Goal: Task Accomplishment & Management: Complete application form

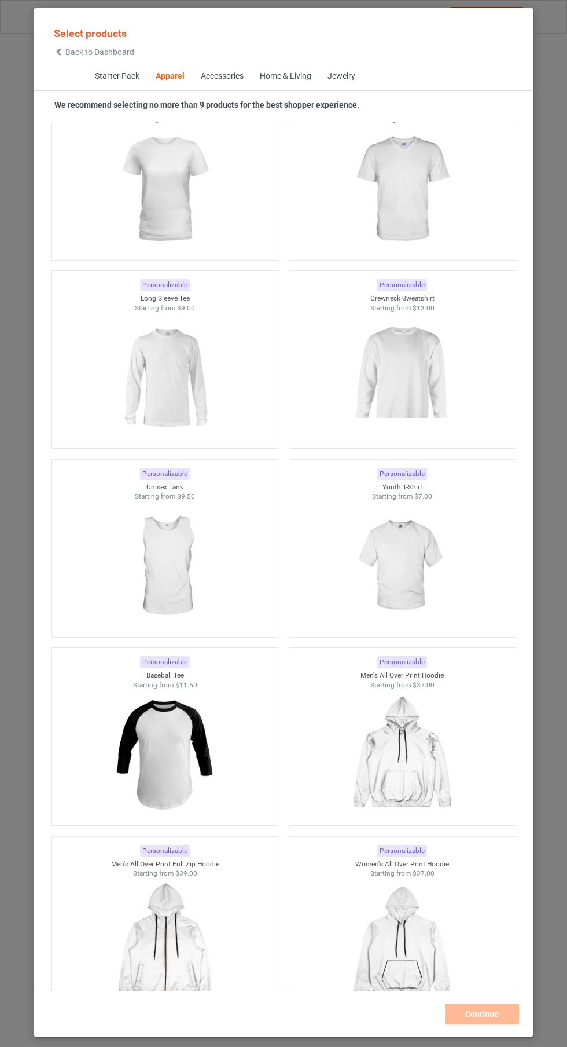
scroll to position [1253, 0]
click at [178, 783] on img at bounding box center [165, 752] width 104 height 130
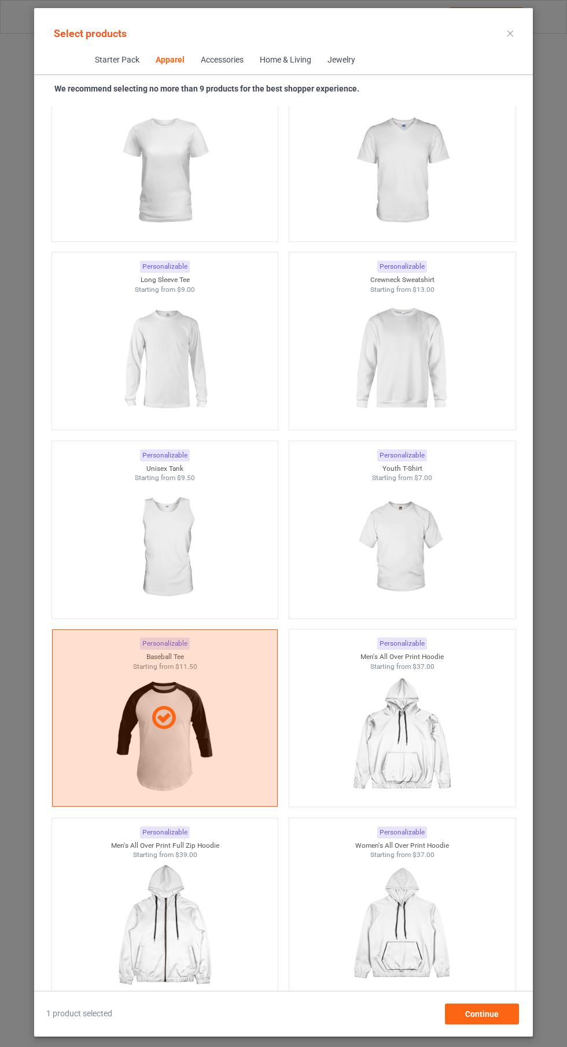
scroll to position [838, 0]
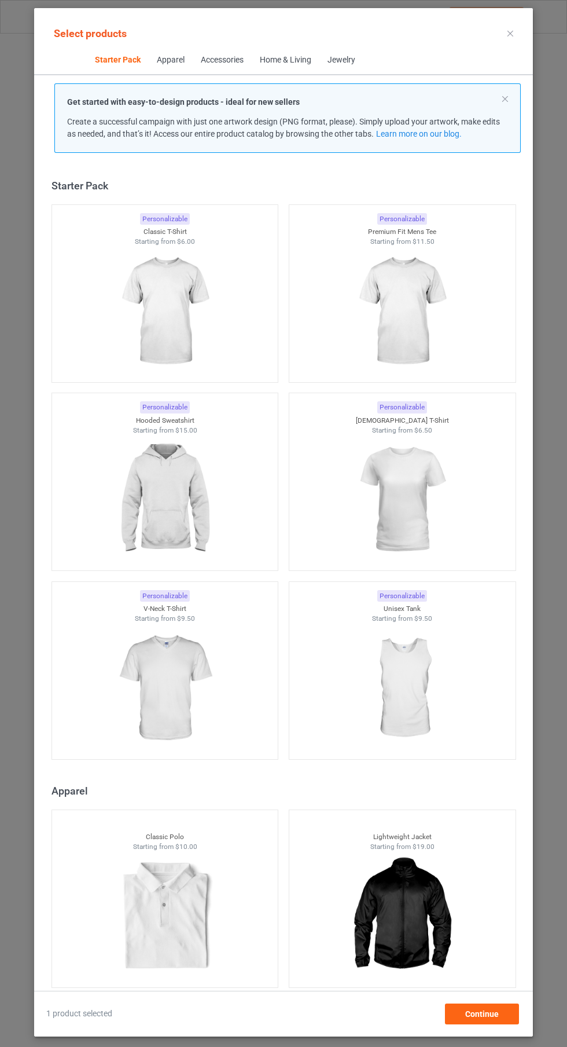
click at [180, 313] on img at bounding box center [165, 312] width 104 height 130
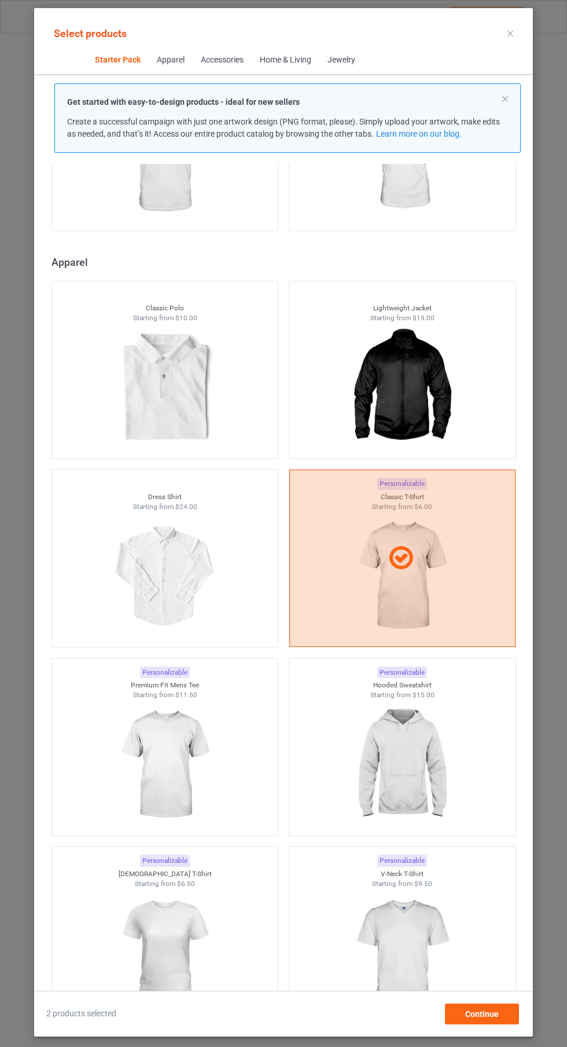
scroll to position [545, 0]
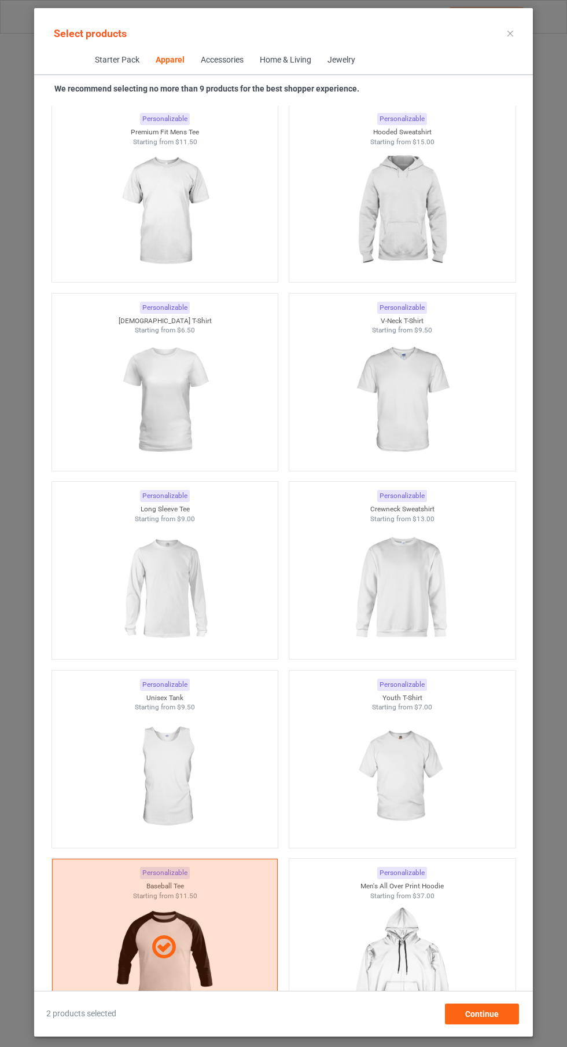
scroll to position [1041, 0]
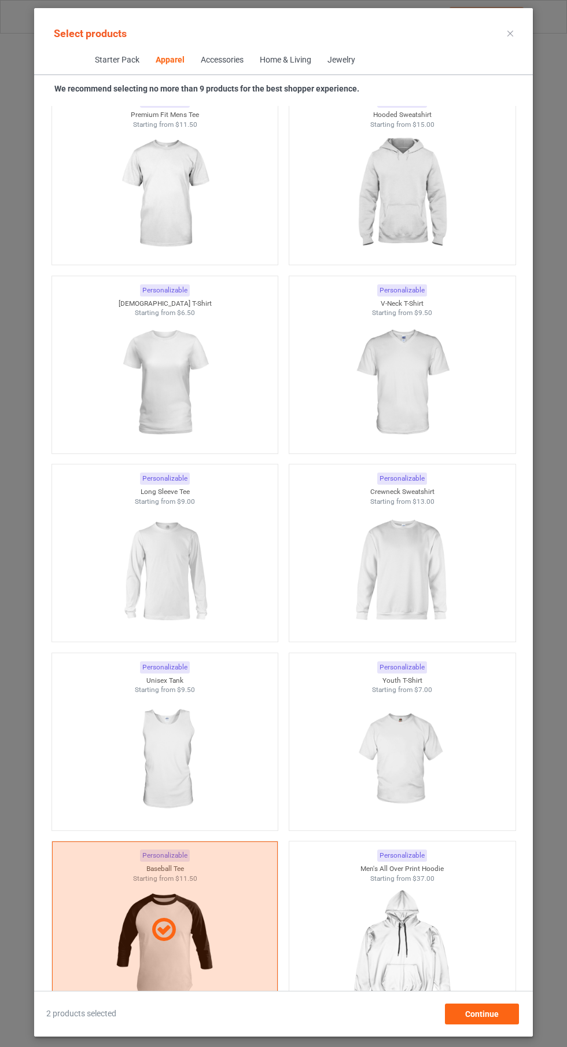
click at [415, 593] on img at bounding box center [402, 571] width 104 height 130
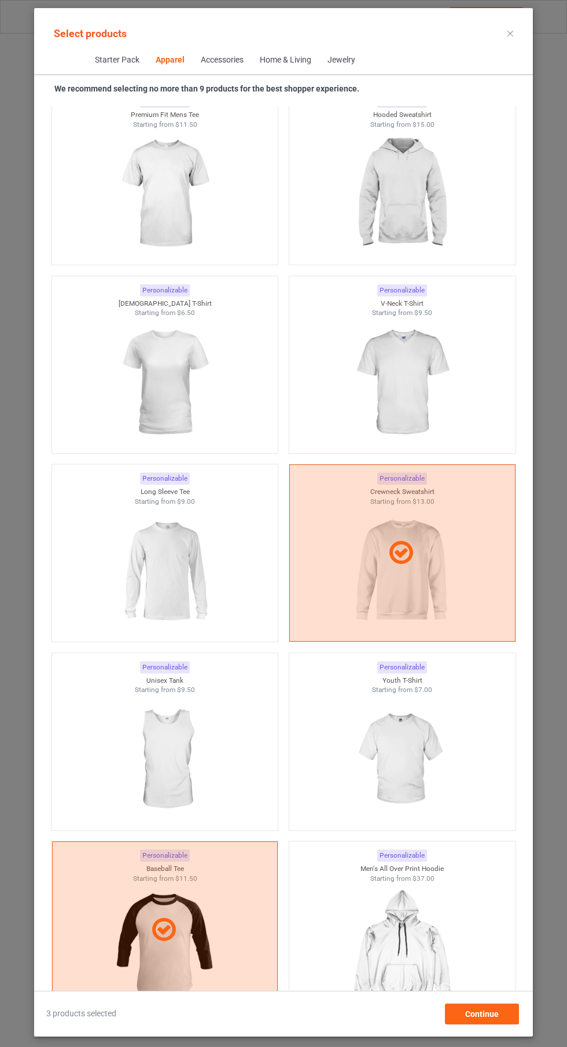
click at [509, 33] on icon at bounding box center [511, 34] width 6 height 6
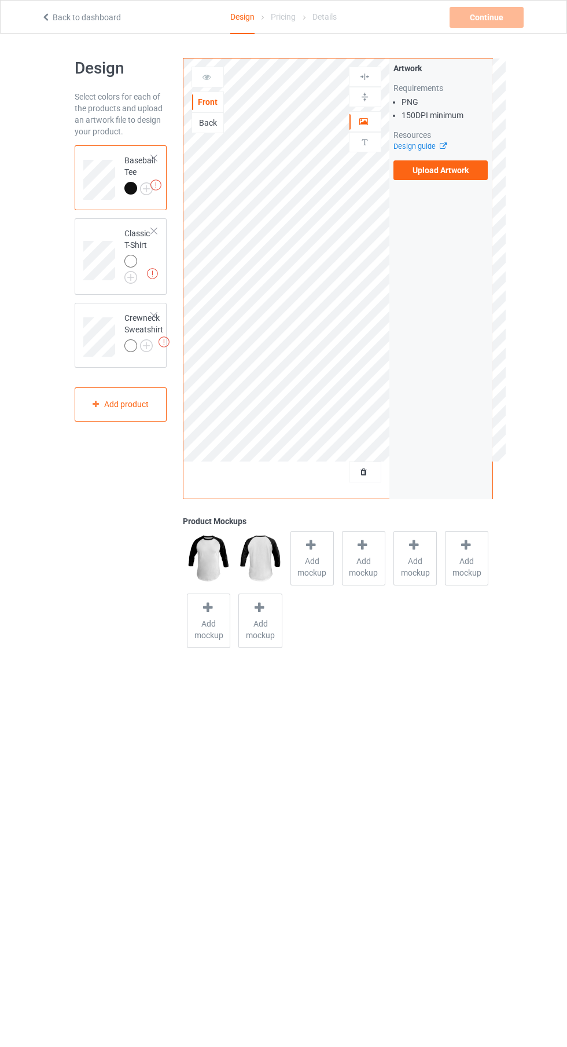
click at [459, 166] on label "Upload Artwork" at bounding box center [441, 170] width 95 height 20
click at [0, 0] on input "Upload Artwork" at bounding box center [0, 0] width 0 height 0
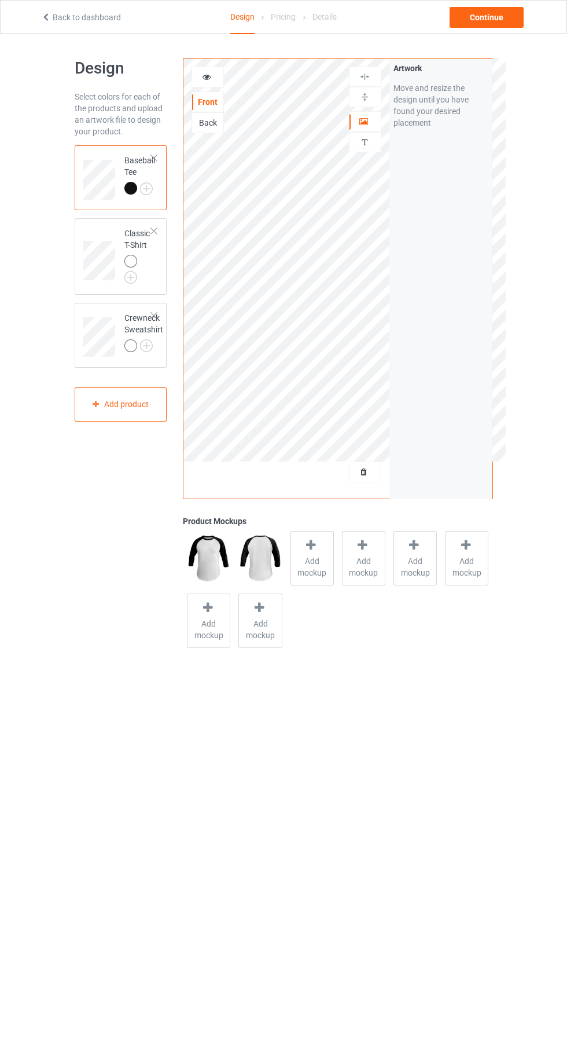
click at [309, 578] on div "Add mockup" at bounding box center [312, 558] width 43 height 54
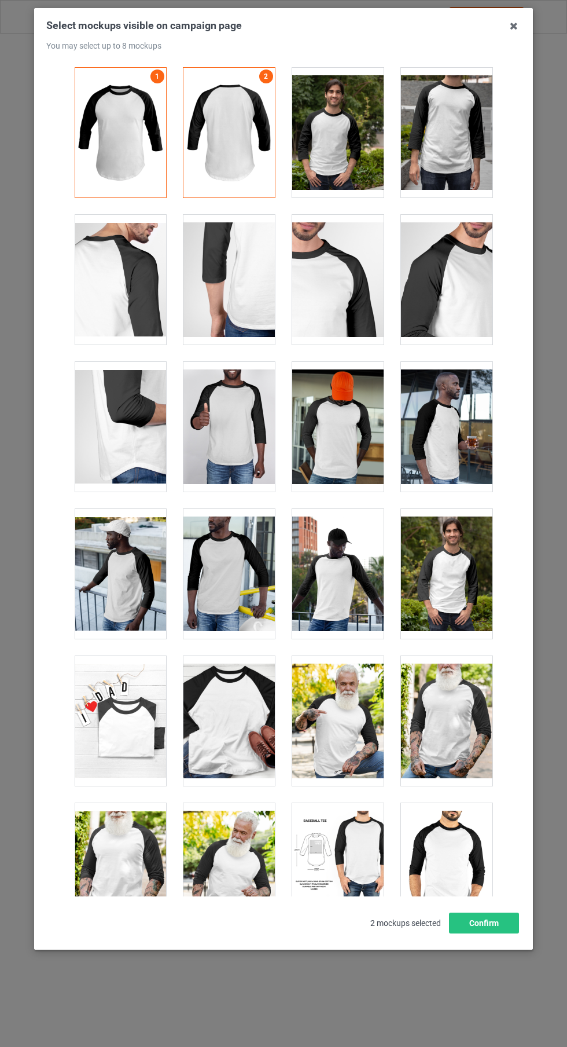
click at [358, 450] on div at bounding box center [337, 427] width 91 height 130
click at [456, 615] on div at bounding box center [446, 574] width 91 height 130
click at [446, 153] on div at bounding box center [446, 133] width 91 height 130
click at [507, 933] on button "Confirm" at bounding box center [484, 922] width 70 height 21
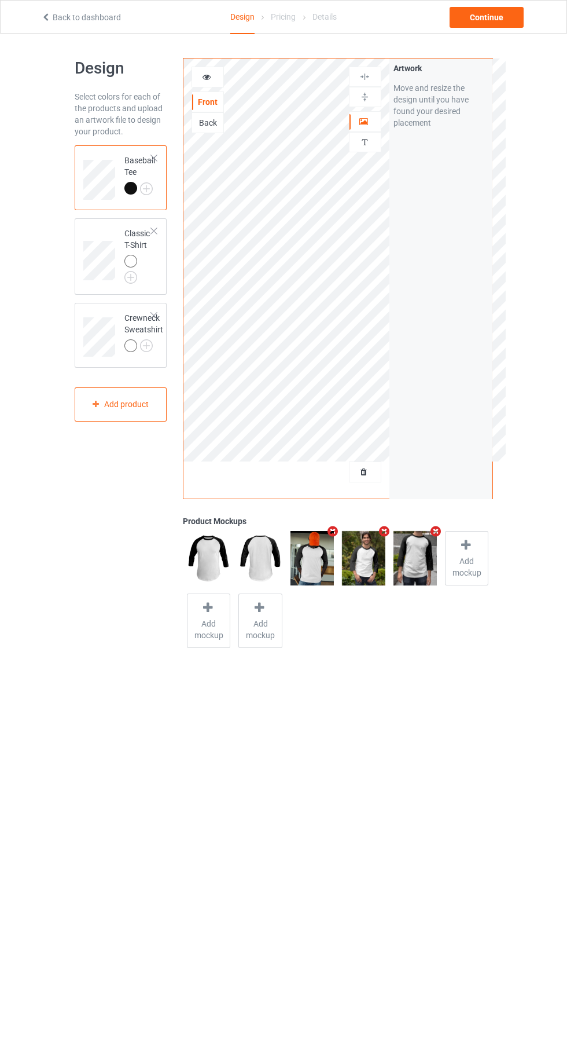
click at [0, 0] on img at bounding box center [0, 0] width 0 height 0
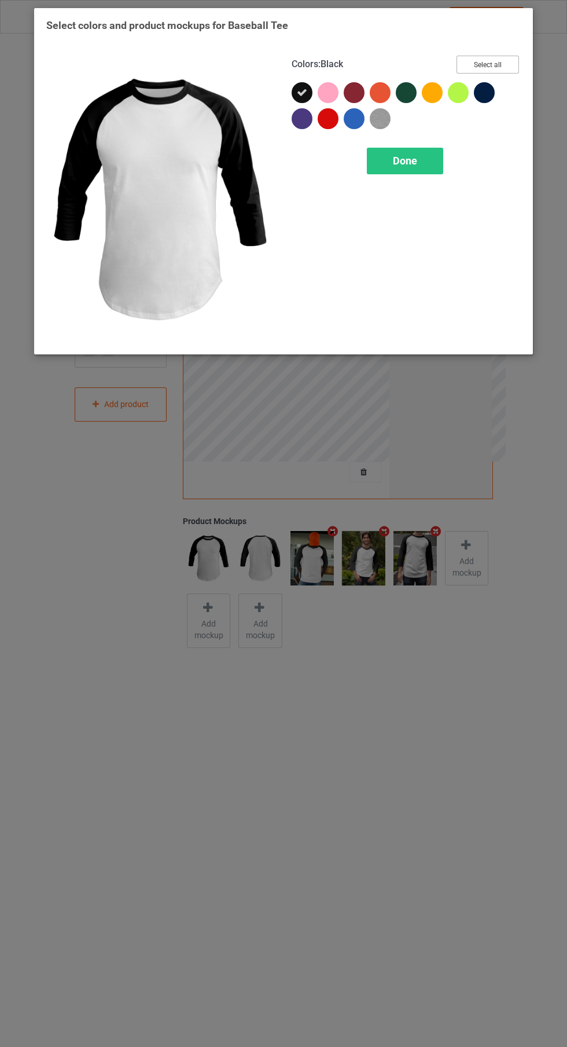
click at [492, 60] on button "Select all" at bounding box center [488, 65] width 63 height 18
click at [390, 153] on div "Done" at bounding box center [405, 161] width 76 height 27
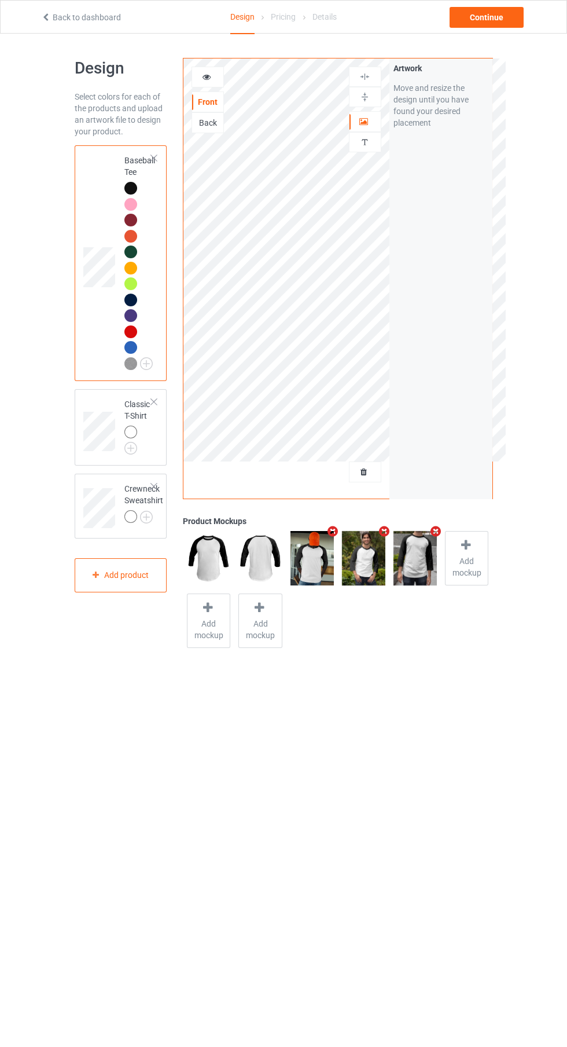
click at [0, 0] on img at bounding box center [0, 0] width 0 height 0
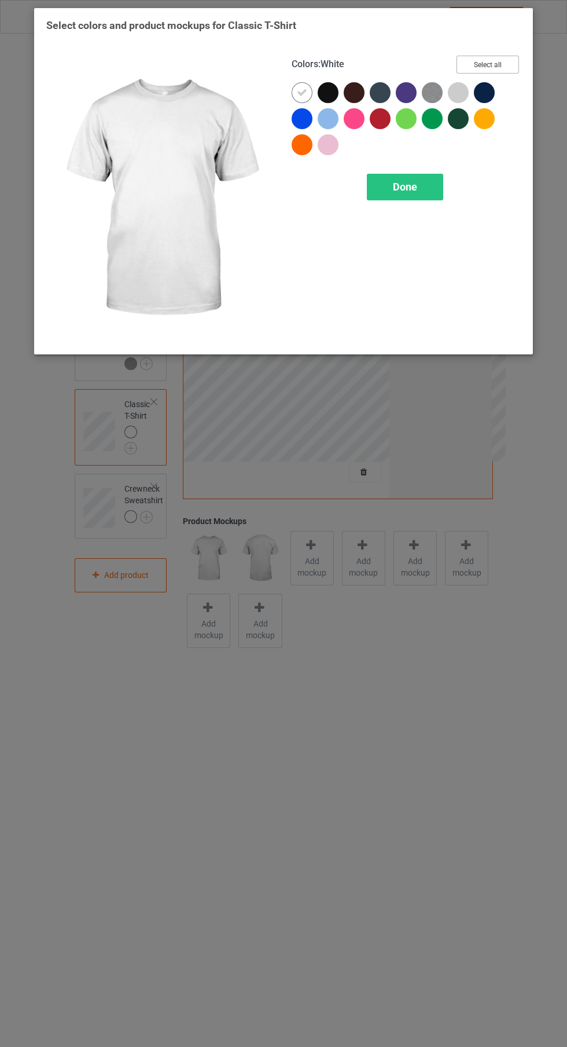
click at [477, 68] on button "Select all" at bounding box center [488, 65] width 63 height 18
click at [328, 92] on icon at bounding box center [328, 92] width 10 height 10
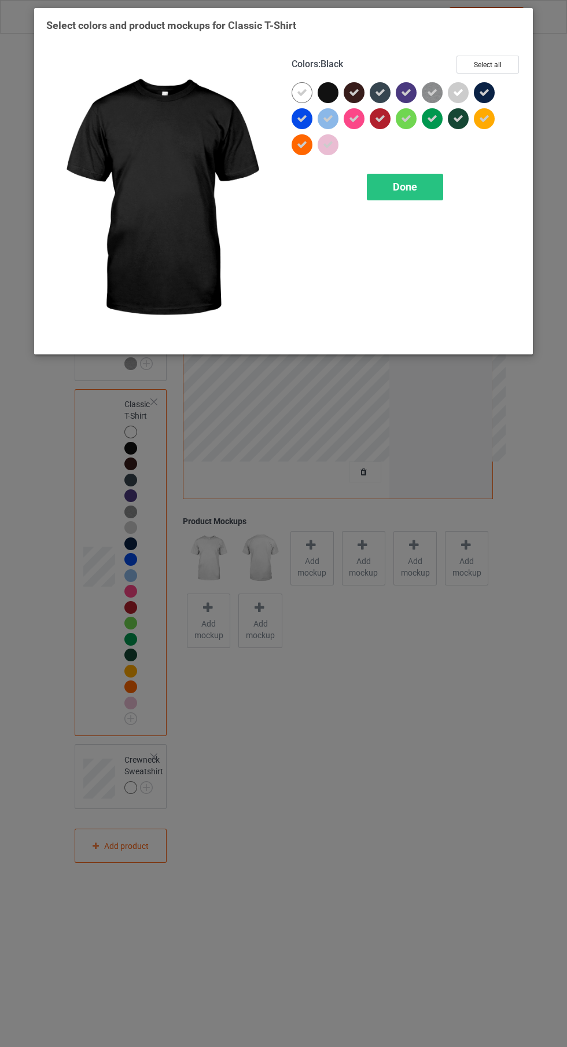
click at [302, 144] on icon at bounding box center [302, 145] width 10 height 10
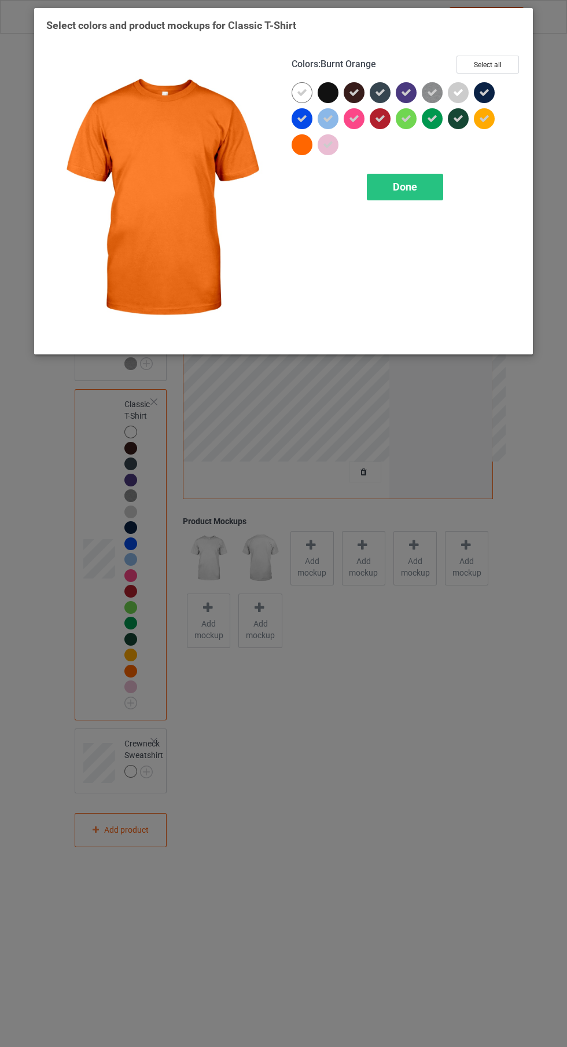
click at [373, 182] on div "Done" at bounding box center [405, 187] width 76 height 27
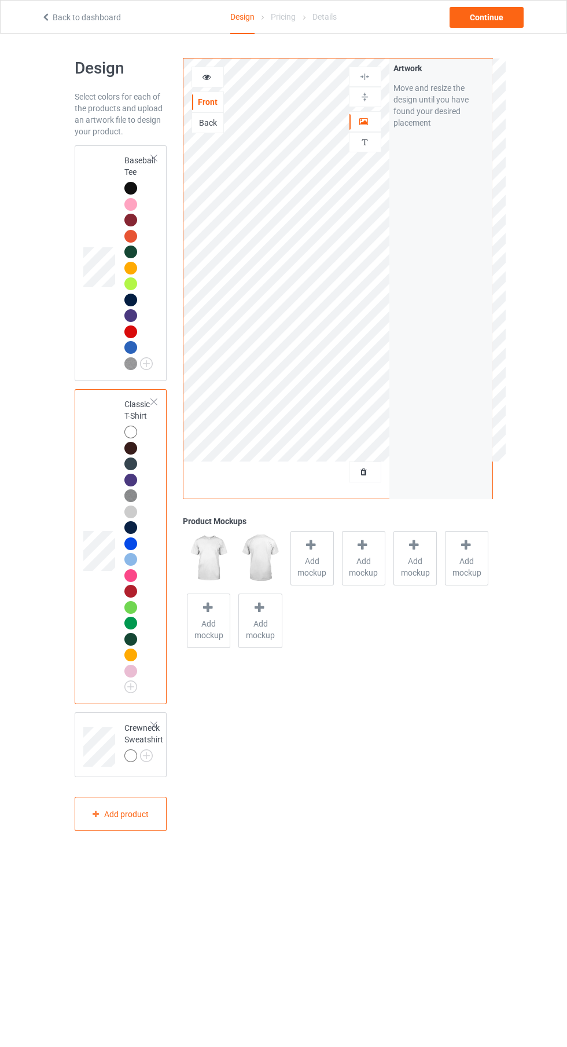
click at [78, 764] on div "Crewneck Sweatshirt" at bounding box center [121, 744] width 93 height 65
click at [0, 0] on img at bounding box center [0, 0] width 0 height 0
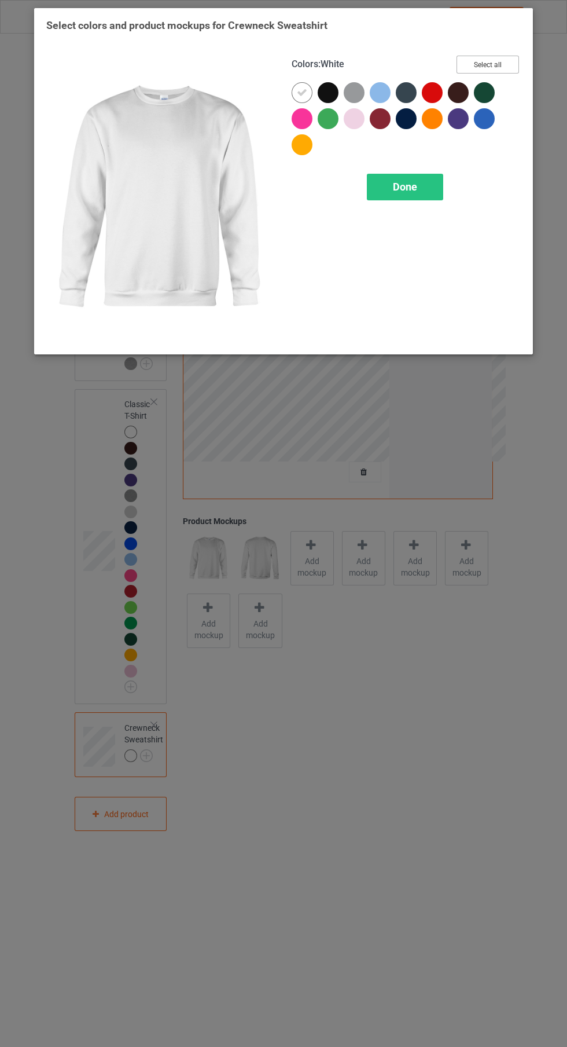
click at [492, 58] on button "Select all" at bounding box center [488, 65] width 63 height 18
click at [485, 118] on icon at bounding box center [484, 118] width 10 height 10
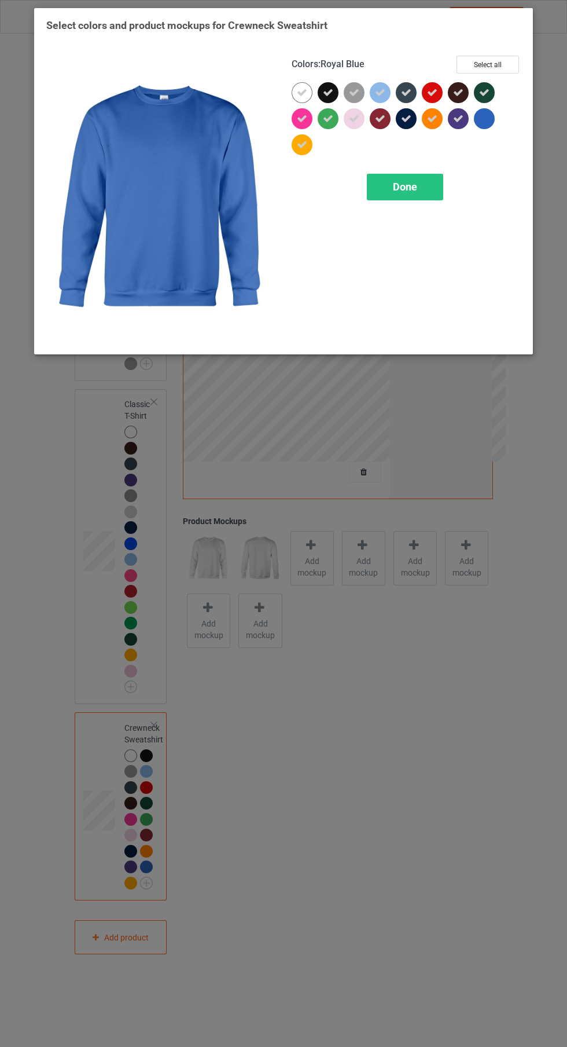
click at [432, 92] on icon at bounding box center [432, 92] width 10 height 10
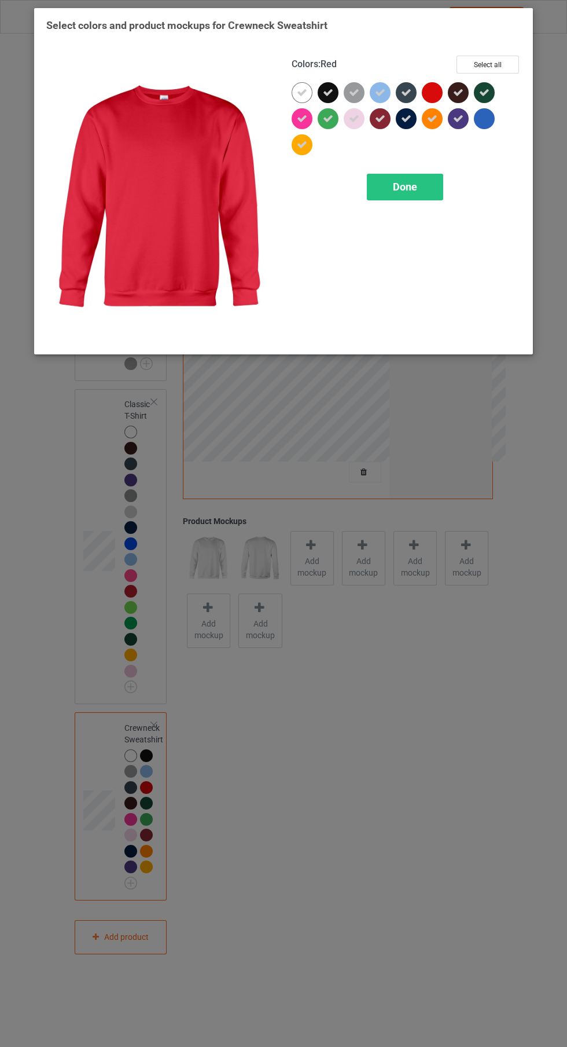
click at [399, 191] on span "Done" at bounding box center [405, 187] width 24 height 12
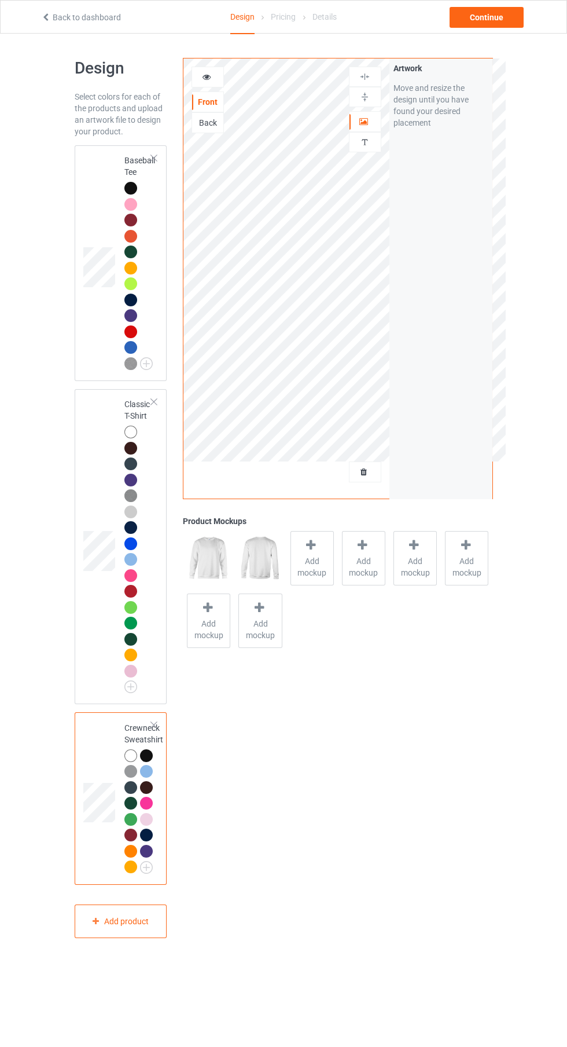
click at [312, 572] on span "Add mockup" at bounding box center [312, 566] width 42 height 23
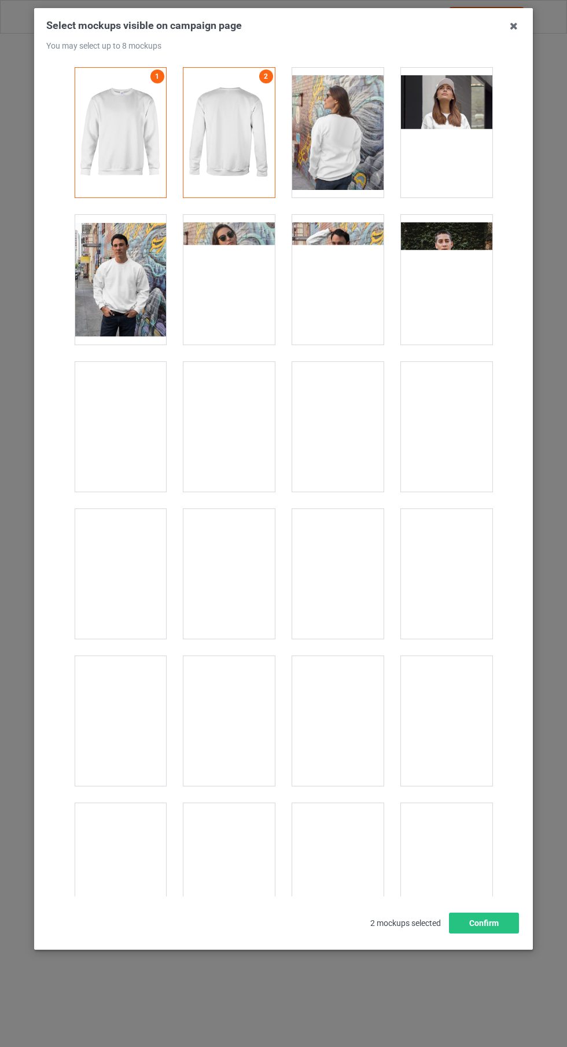
click at [456, 605] on div at bounding box center [446, 574] width 91 height 130
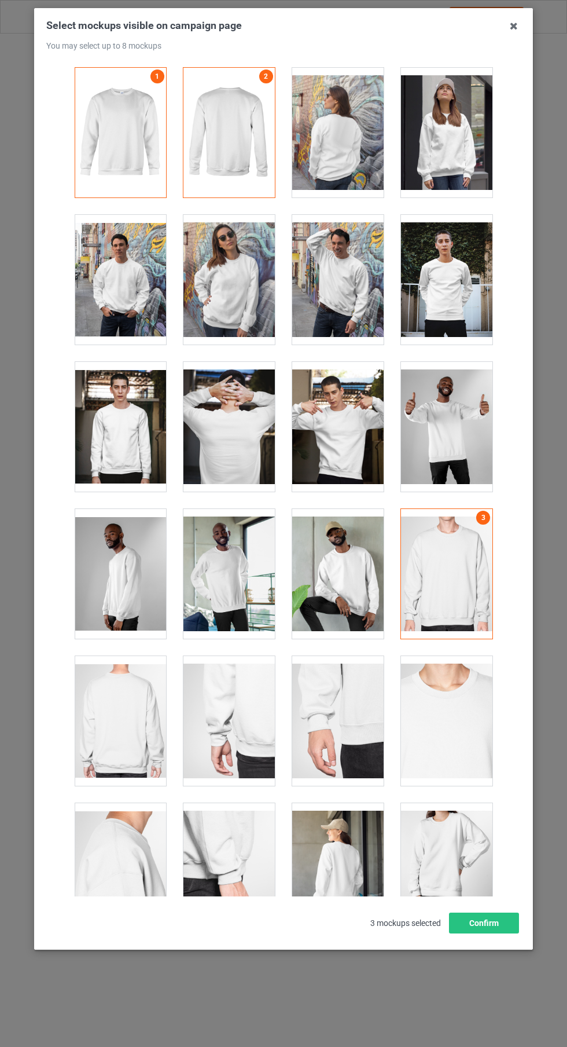
click at [452, 144] on div at bounding box center [446, 133] width 91 height 130
click at [485, 933] on button "Confirm" at bounding box center [484, 922] width 70 height 21
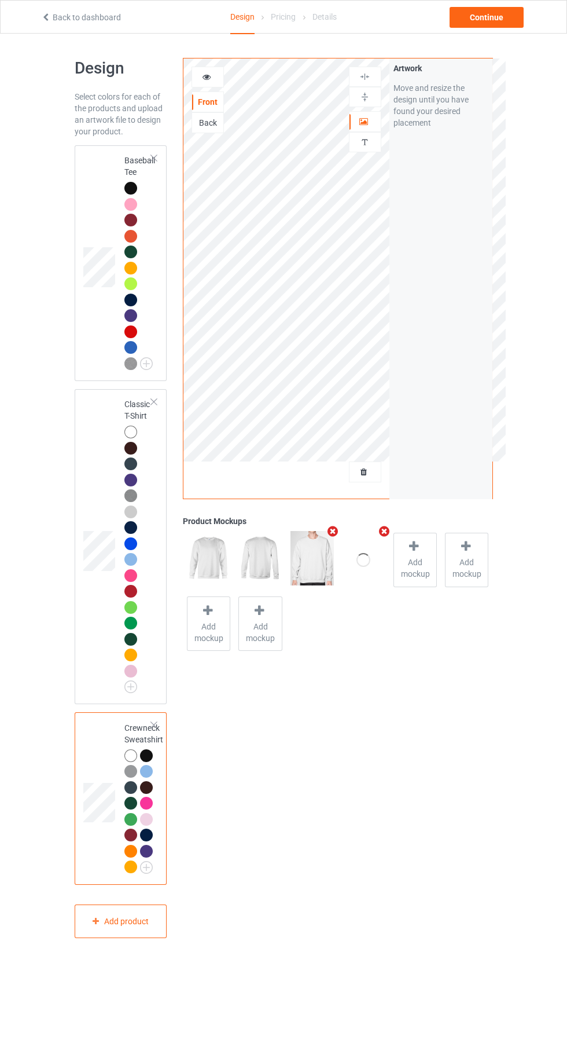
click at [81, 321] on div "Baseball Tee" at bounding box center [121, 263] width 93 height 236
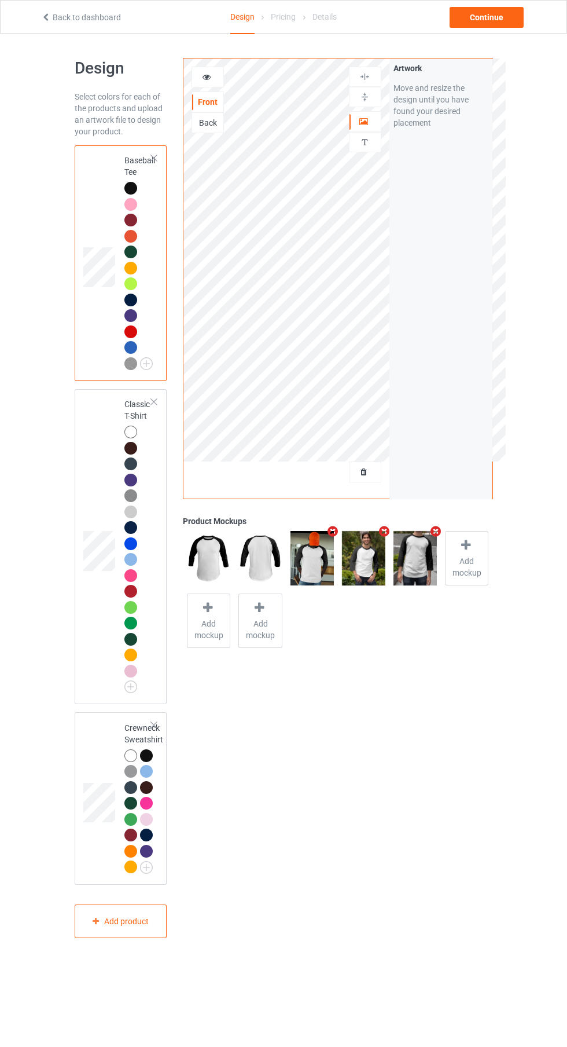
click at [80, 456] on div "Classic T-Shirt" at bounding box center [121, 546] width 93 height 315
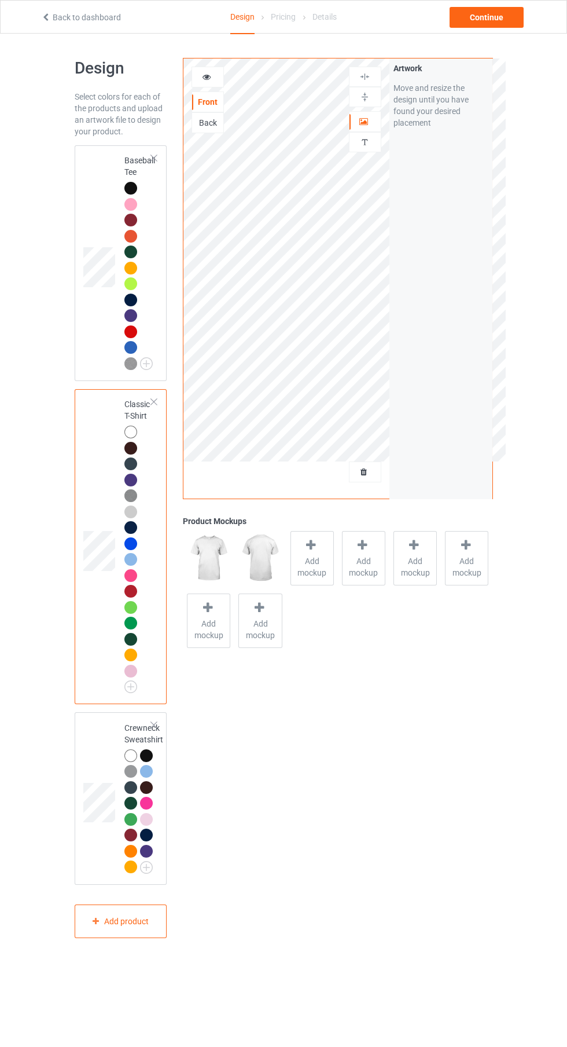
click at [376, 572] on span "Add mockup" at bounding box center [364, 566] width 42 height 23
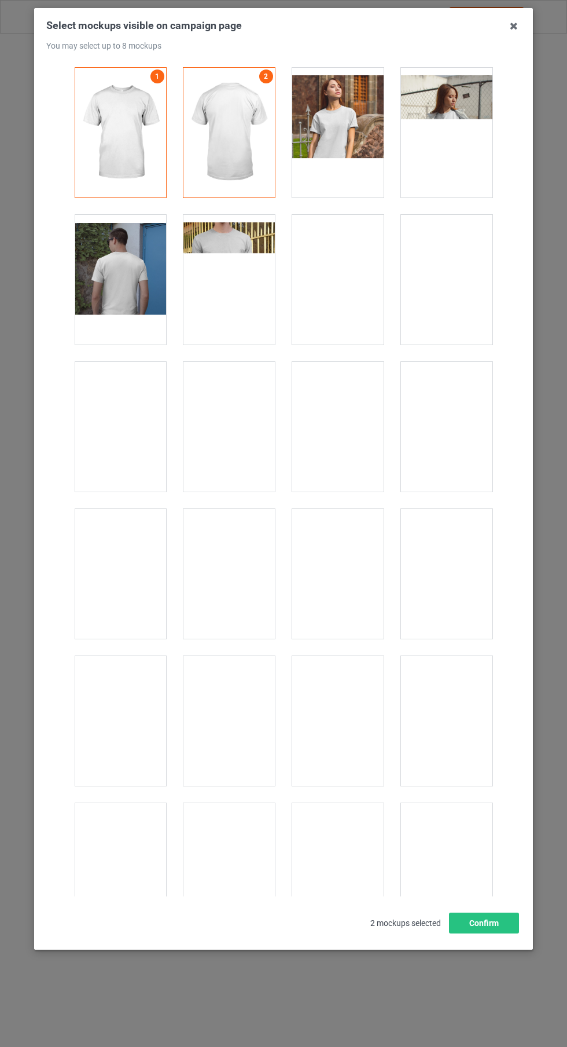
click at [514, 27] on icon at bounding box center [514, 26] width 19 height 19
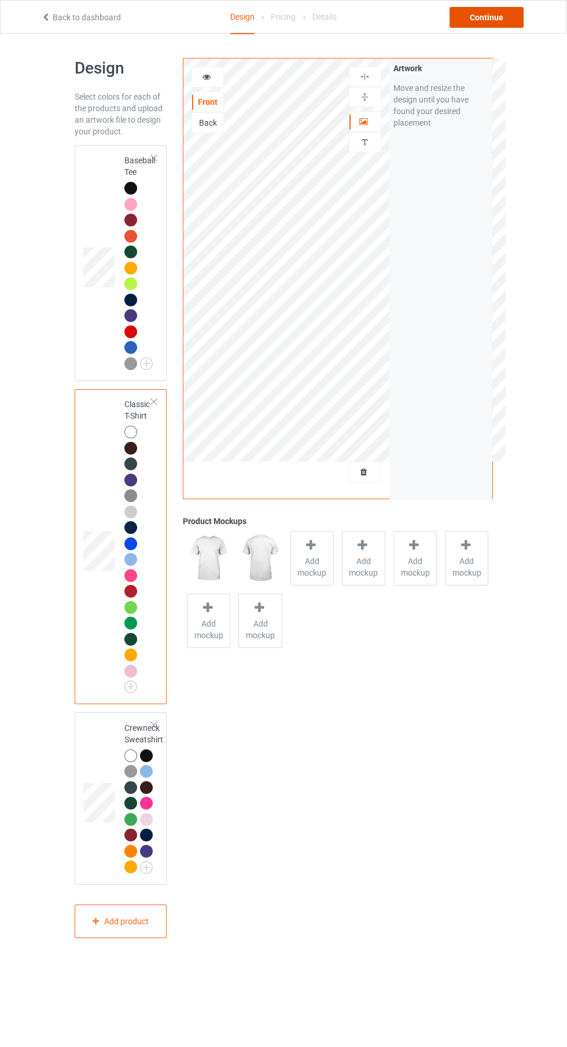
click at [511, 20] on div "Continue" at bounding box center [487, 17] width 74 height 21
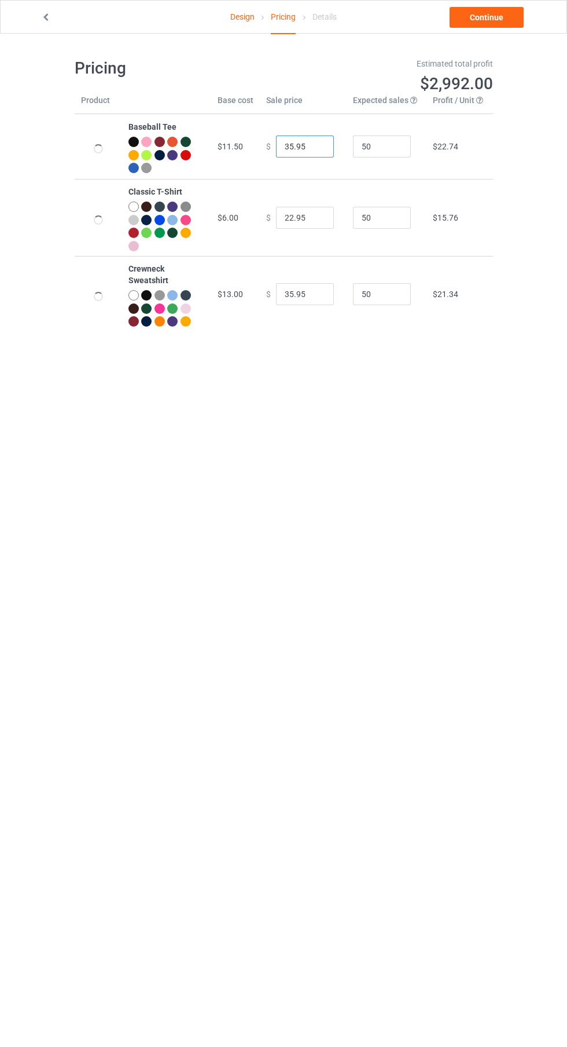
click at [291, 147] on input "35.95" at bounding box center [305, 146] width 58 height 22
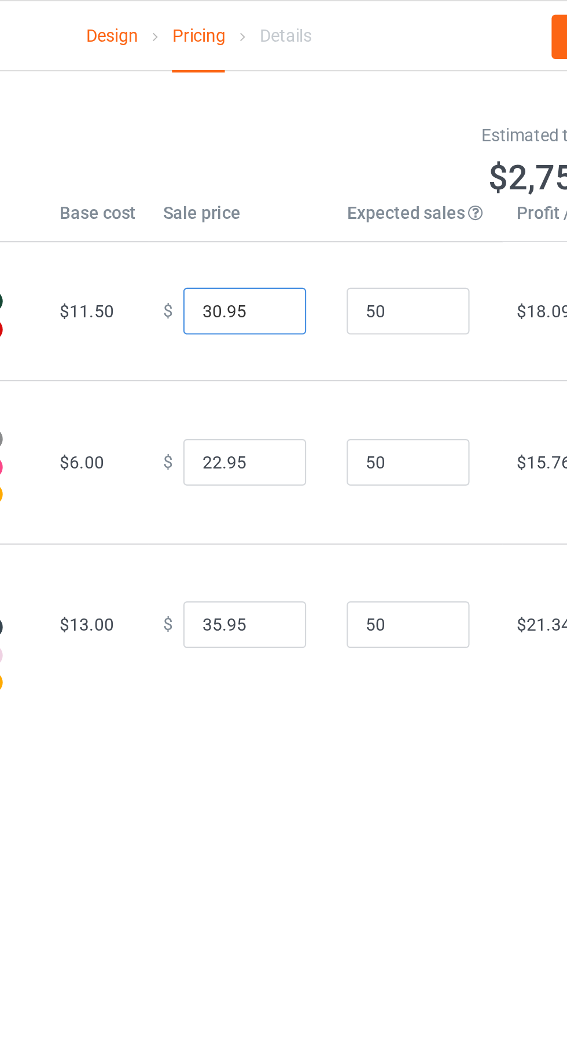
type input "30.95"
click at [288, 220] on input "22.95" at bounding box center [305, 218] width 58 height 22
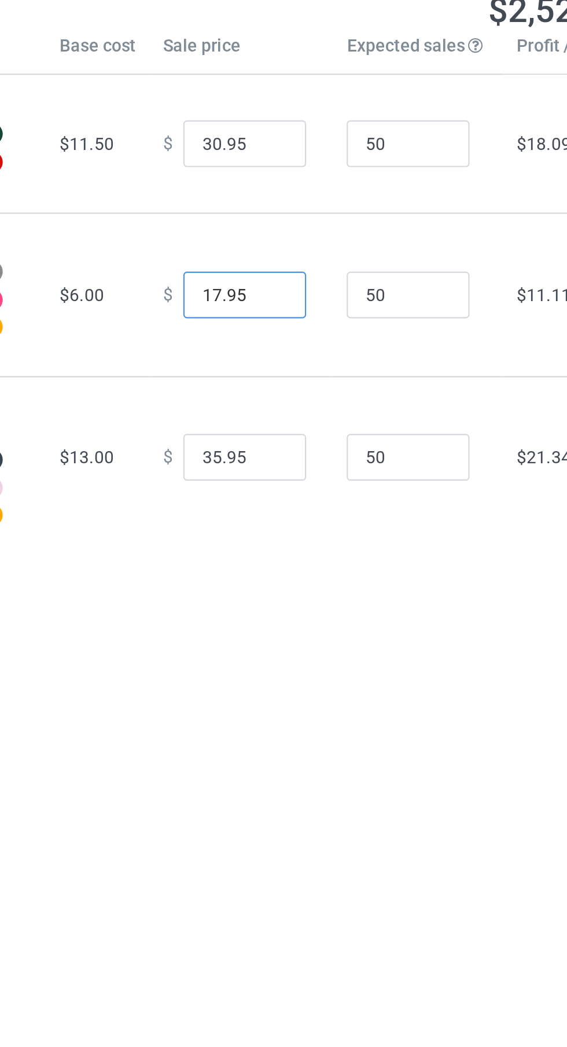
type input "17.95"
click at [286, 295] on input "35.95" at bounding box center [305, 294] width 58 height 22
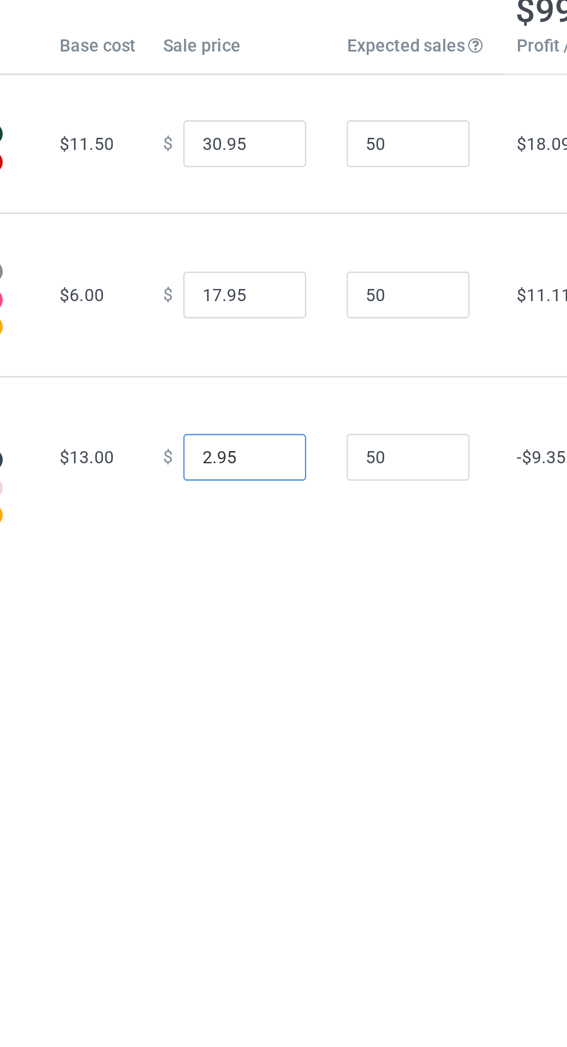
type input "28.95"
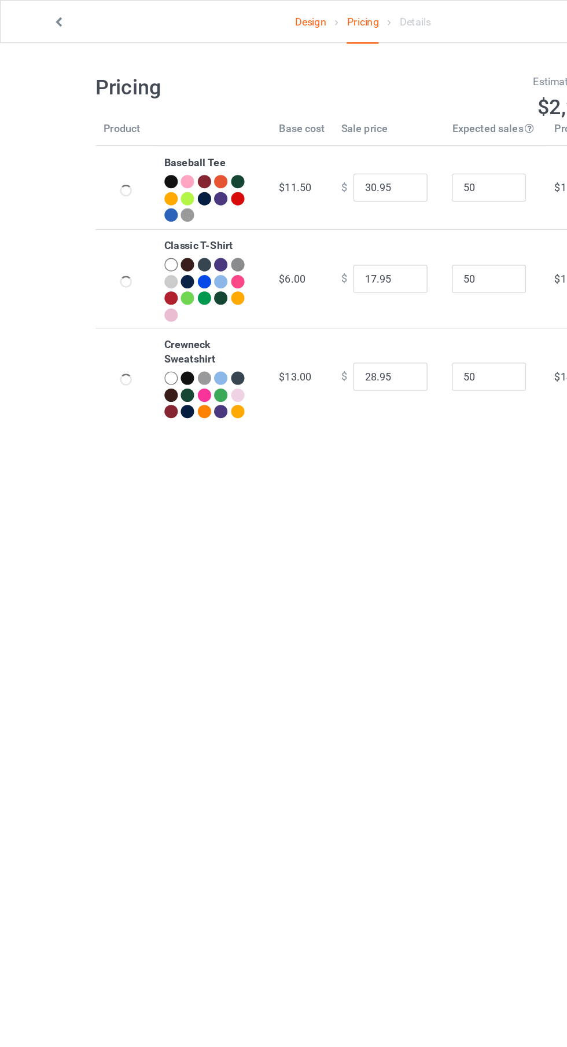
click at [250, 26] on link "Design" at bounding box center [242, 17] width 24 height 32
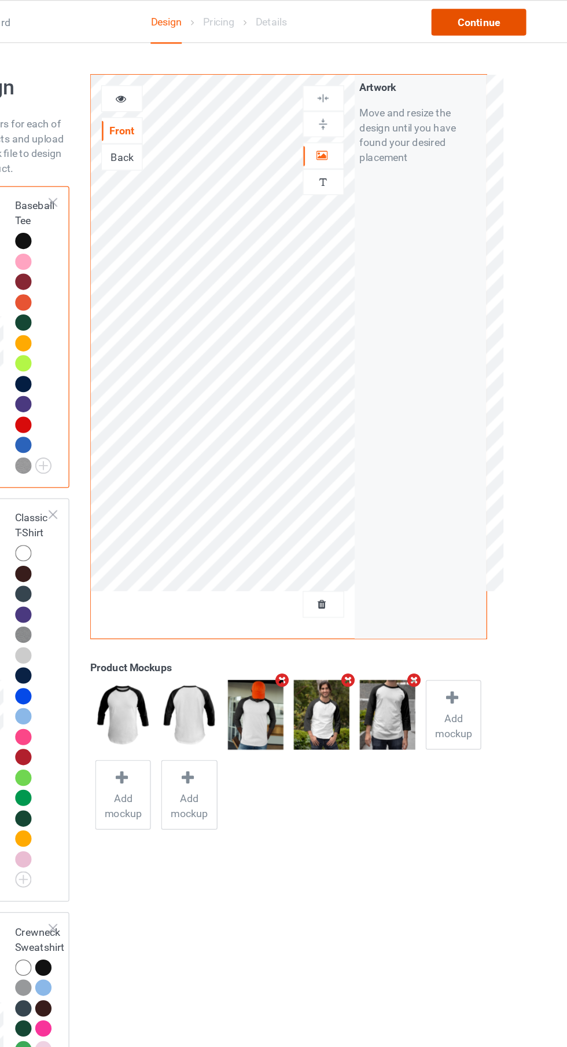
click at [493, 17] on div "Continue" at bounding box center [487, 17] width 74 height 21
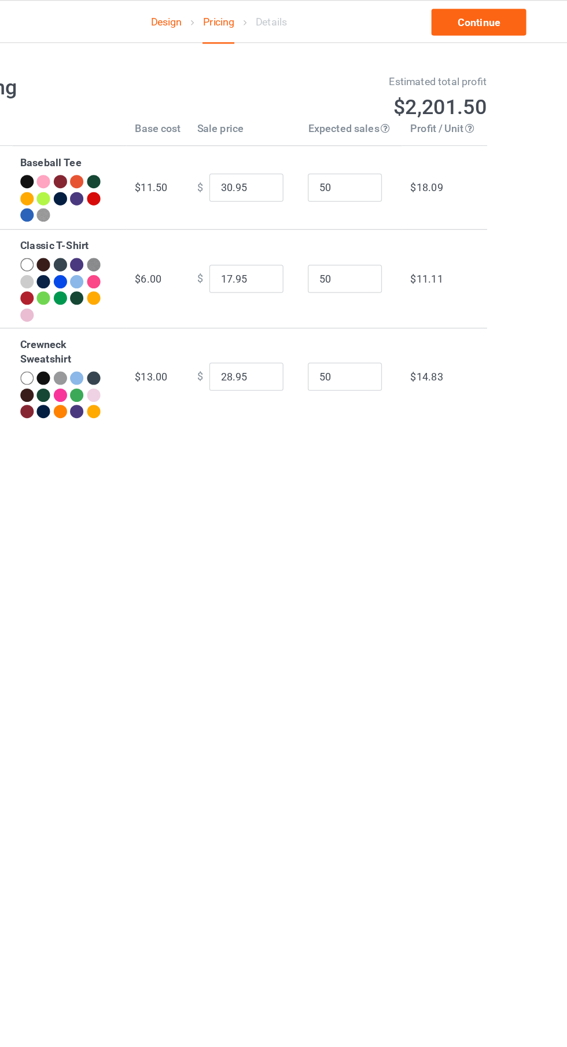
click at [497, 43] on div "Design Pricing Details Continue Pricing Estimated total profit $2,201.50 Produc…" at bounding box center [283, 195] width 567 height 322
click at [291, 152] on input "30.95" at bounding box center [305, 146] width 58 height 22
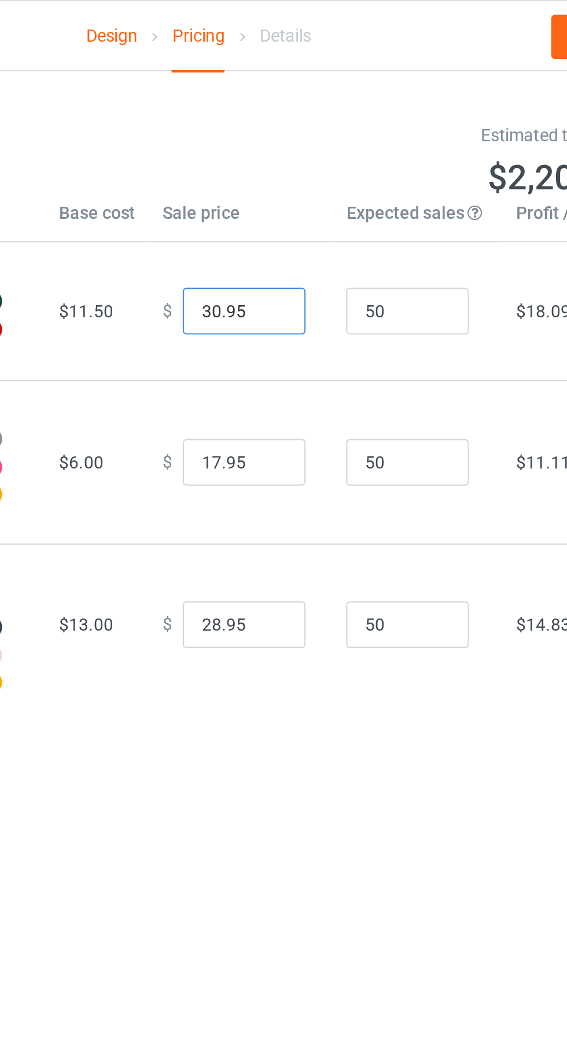
click at [283, 148] on input "30.95" at bounding box center [305, 146] width 58 height 22
type input "28.95"
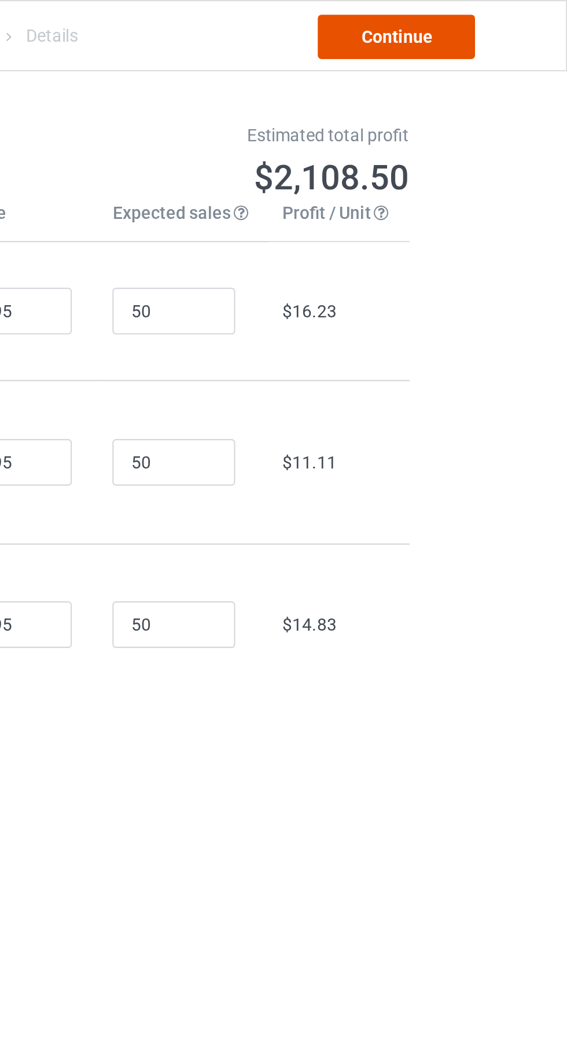
click at [504, 20] on link "Continue" at bounding box center [487, 17] width 74 height 21
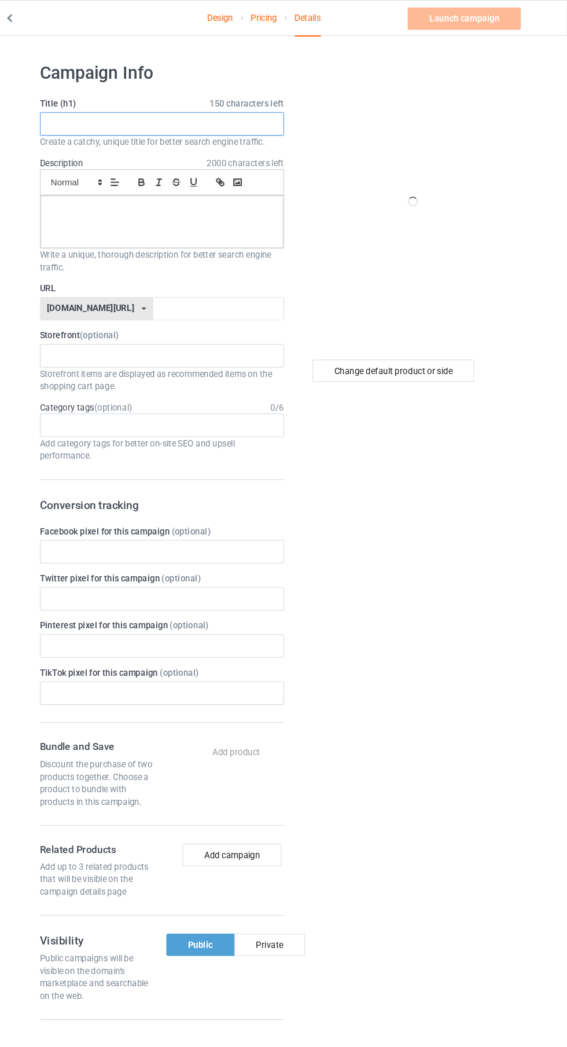
click at [245, 119] on input "text" at bounding box center [189, 116] width 228 height 22
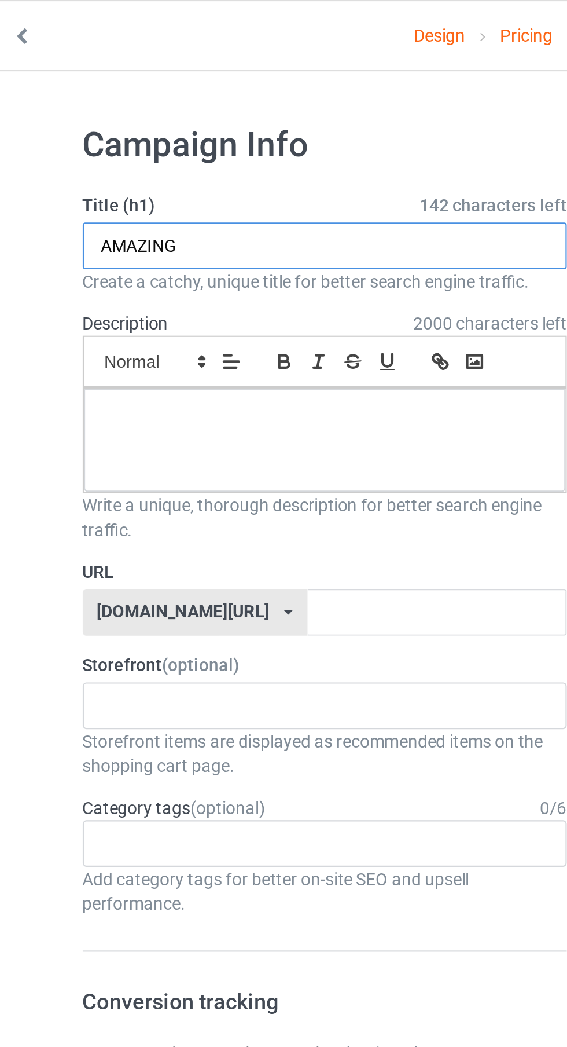
type input "AMAZING"
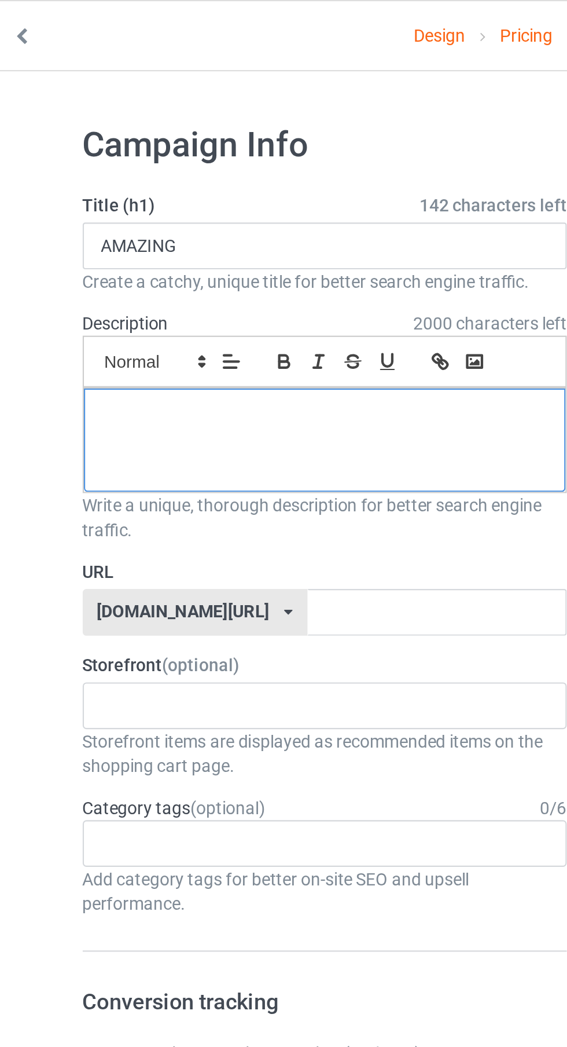
click at [90, 228] on div at bounding box center [188, 207] width 227 height 49
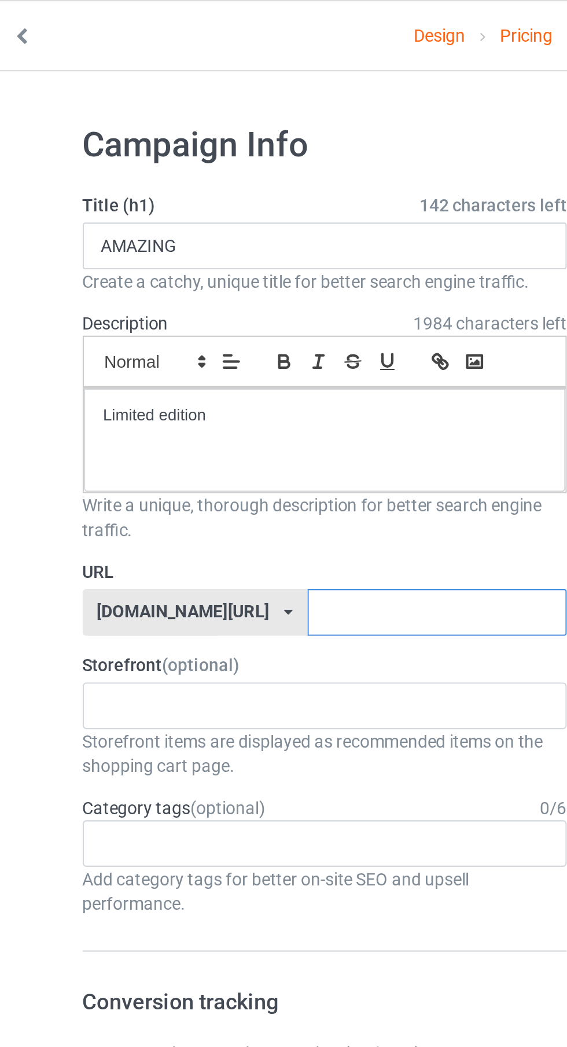
click at [222, 287] on input "text" at bounding box center [242, 288] width 122 height 22
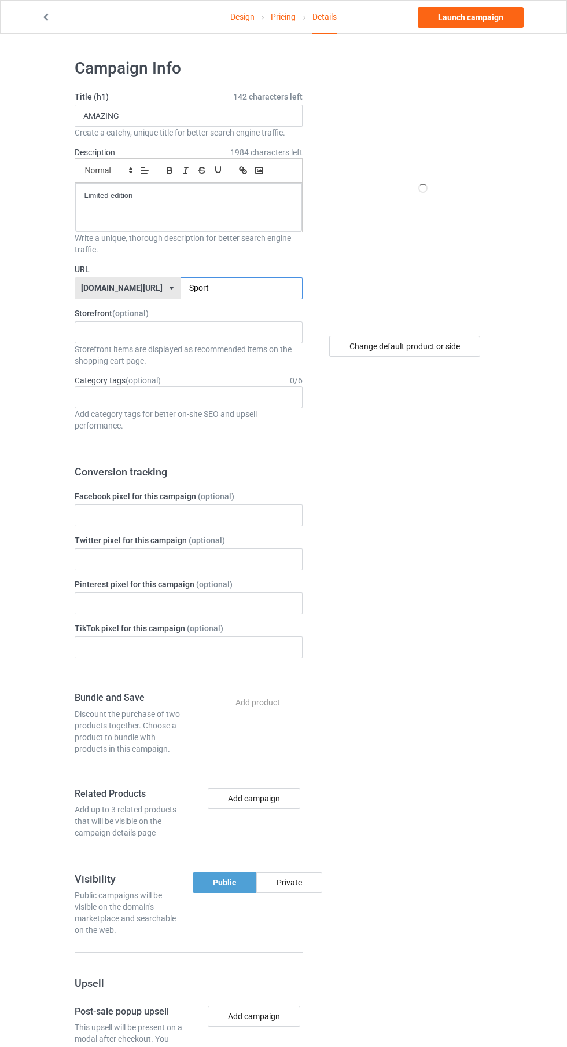
type input "Sport"
click at [280, 19] on link "Pricing" at bounding box center [283, 17] width 25 height 32
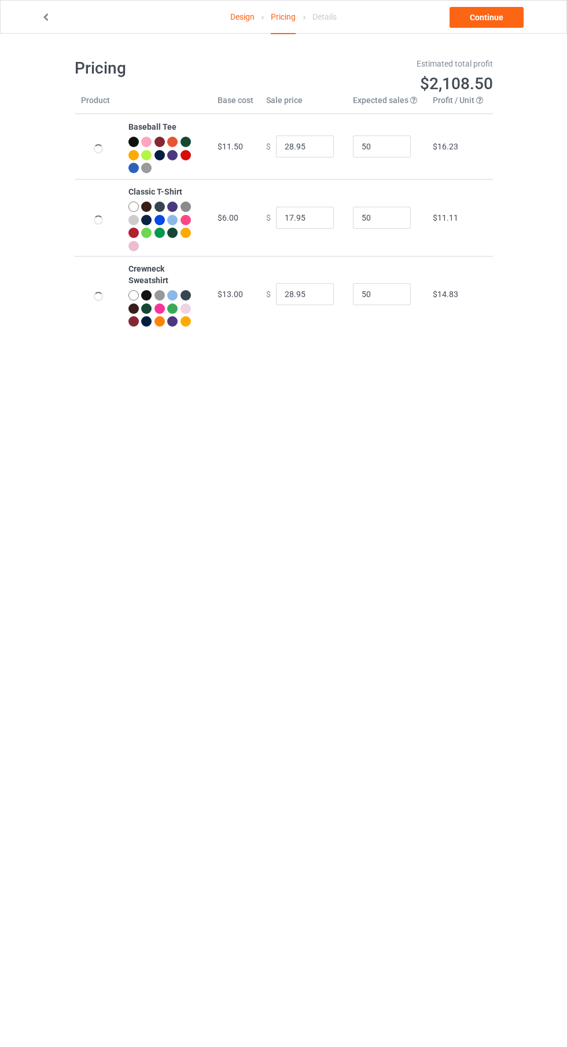
click at [234, 31] on link "Design" at bounding box center [242, 17] width 24 height 32
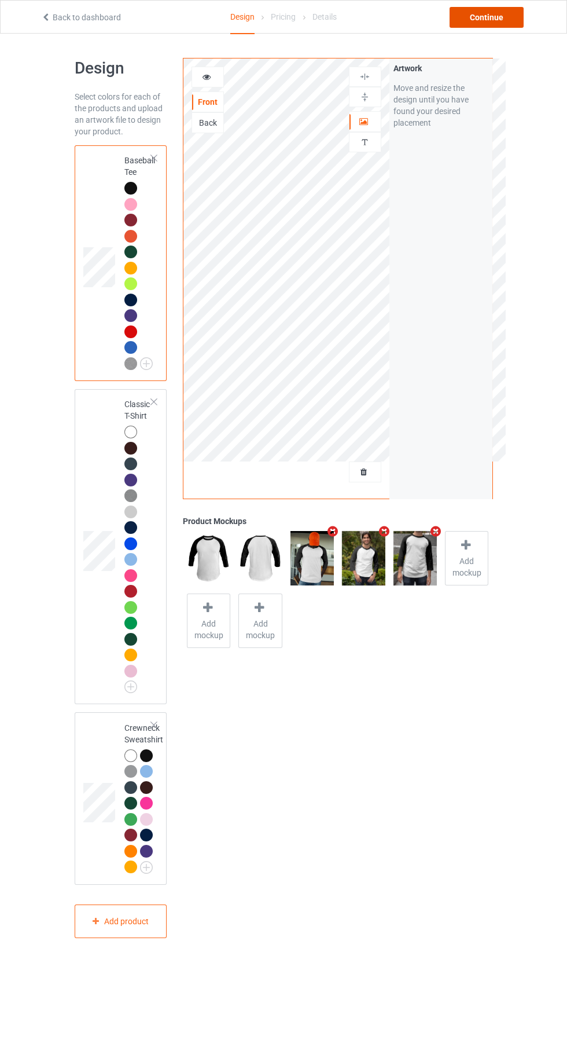
click at [490, 22] on div "Continue" at bounding box center [487, 17] width 74 height 21
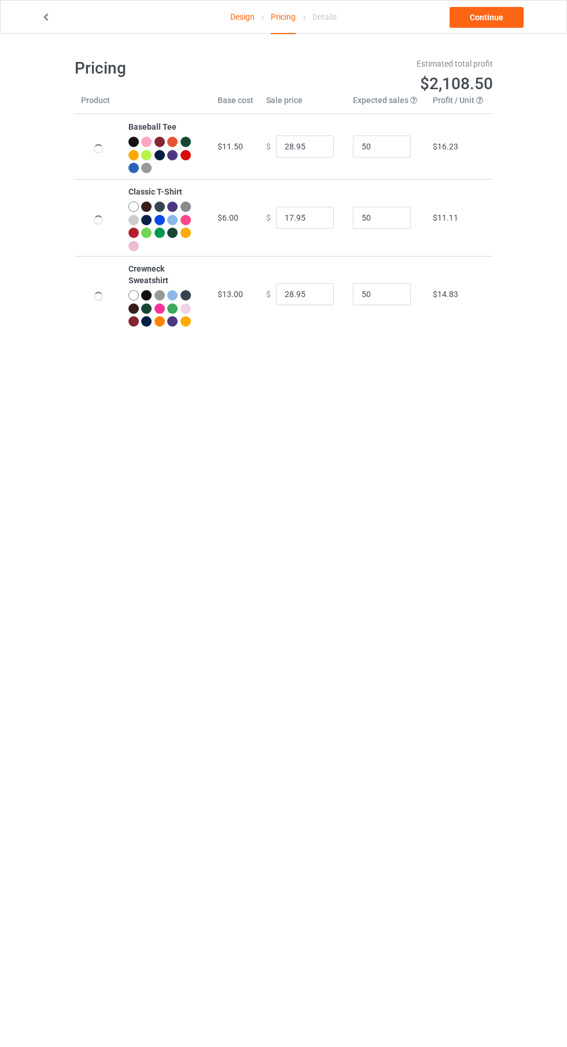
click at [498, 47] on div "Design Pricing Details Continue Pricing Estimated total profit $2,108.50 Produc…" at bounding box center [283, 195] width 567 height 322
click at [497, 24] on link "Continue" at bounding box center [487, 17] width 74 height 21
